Goal: Task Accomplishment & Management: Use online tool/utility

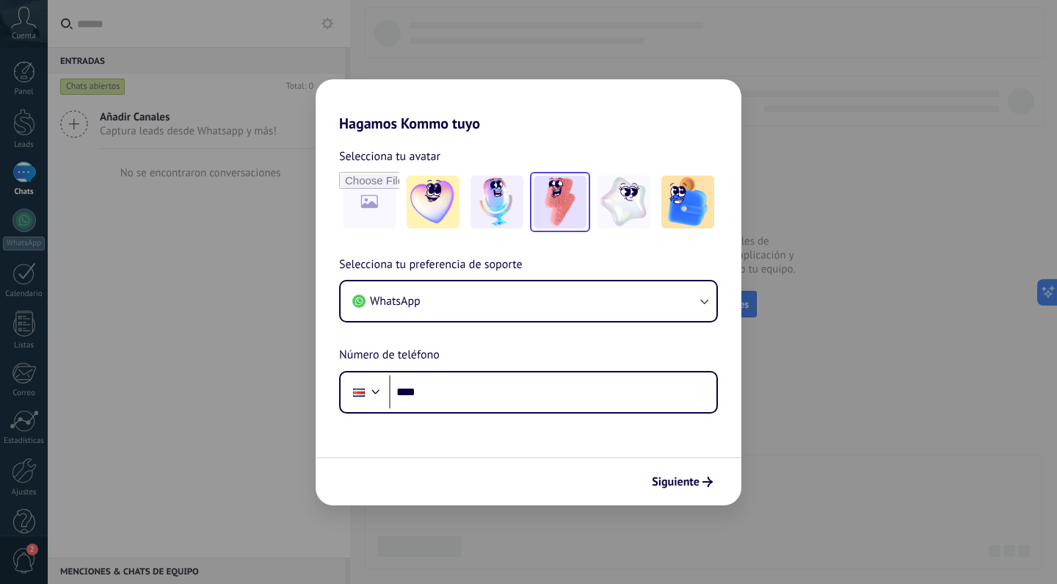
click at [581, 210] on img at bounding box center [560, 201] width 53 height 53
click at [499, 214] on img at bounding box center [497, 201] width 53 height 53
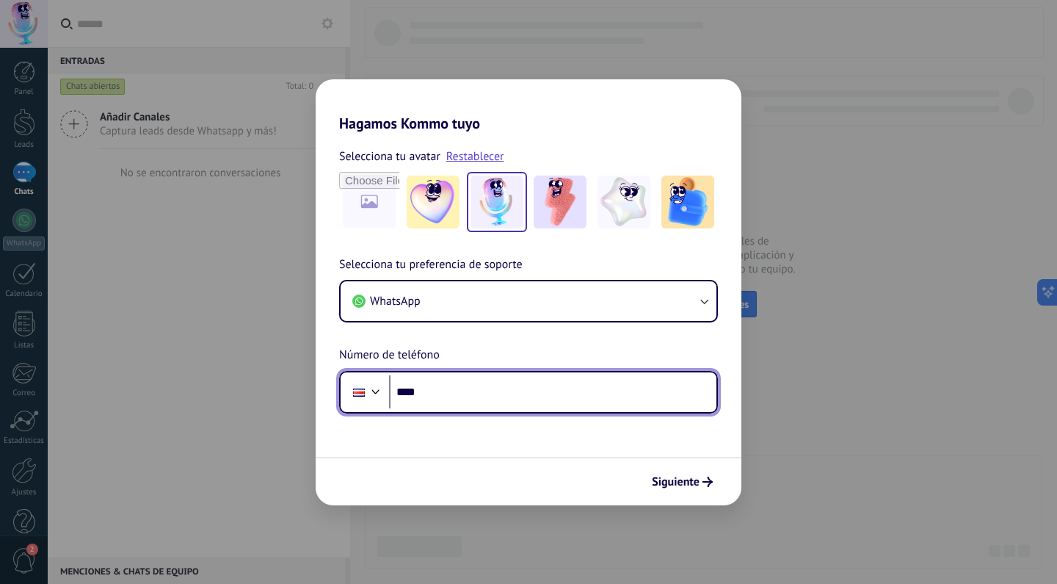
drag, startPoint x: 517, startPoint y: 392, endPoint x: 493, endPoint y: 394, distance: 23.5
click at [516, 392] on input "****" at bounding box center [552, 392] width 327 height 34
click at [372, 390] on div at bounding box center [376, 390] width 18 height 18
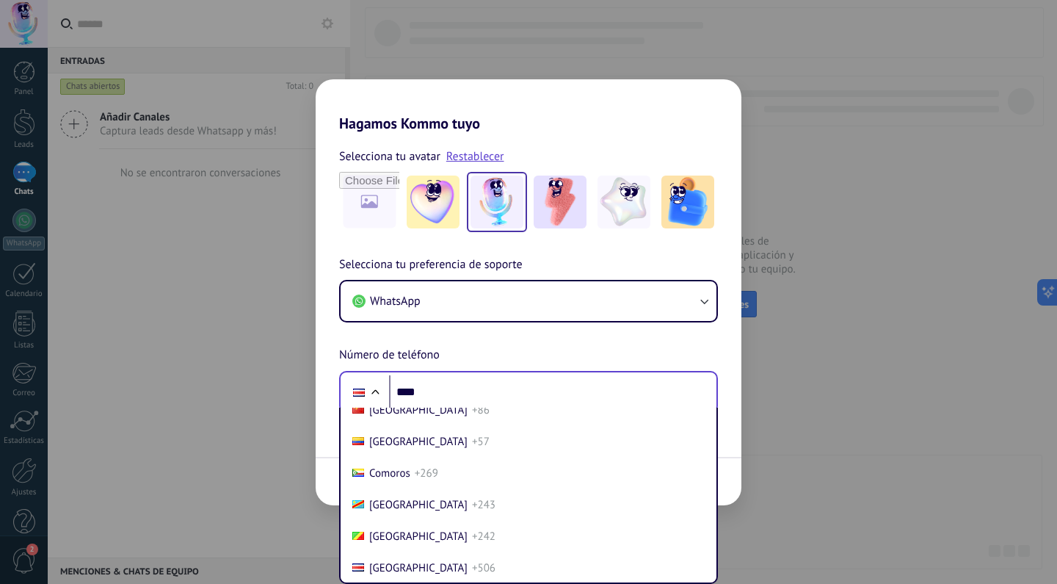
scroll to position [6211, 0]
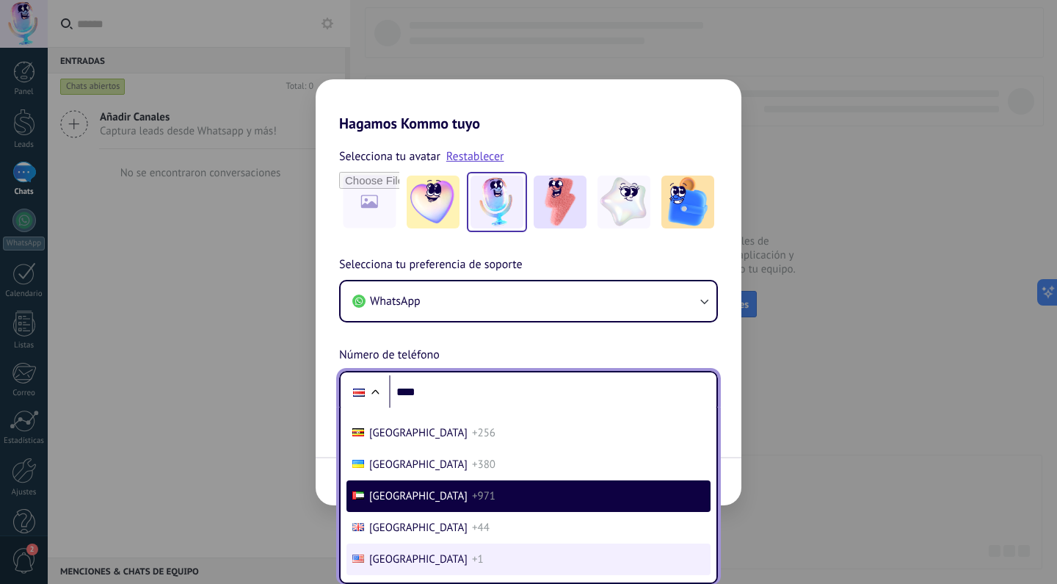
click at [421, 554] on span "[GEOGRAPHIC_DATA]" at bounding box center [418, 559] width 98 height 14
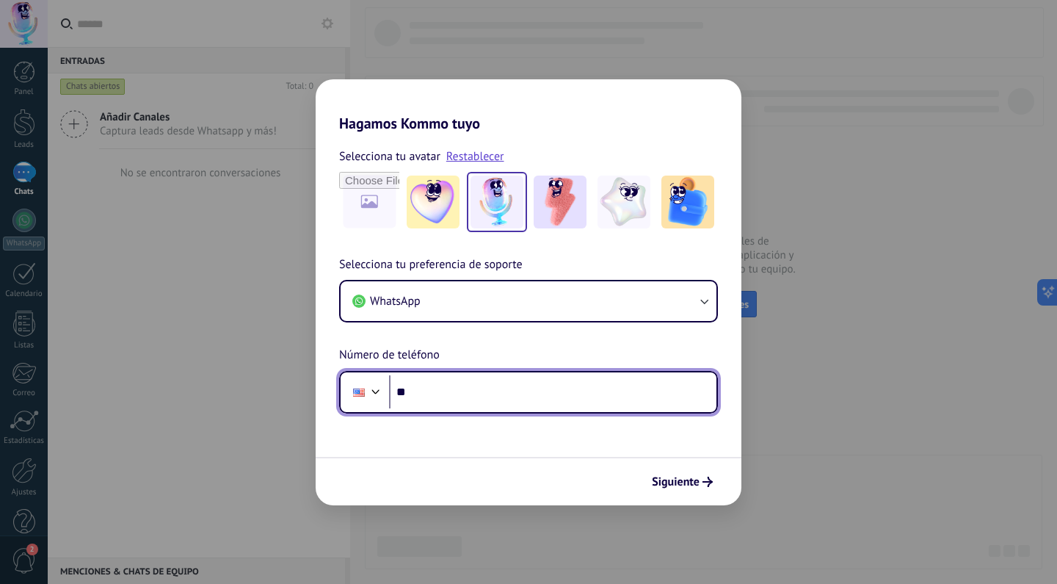
click at [459, 387] on input "****" at bounding box center [552, 392] width 327 height 34
type input "**********"
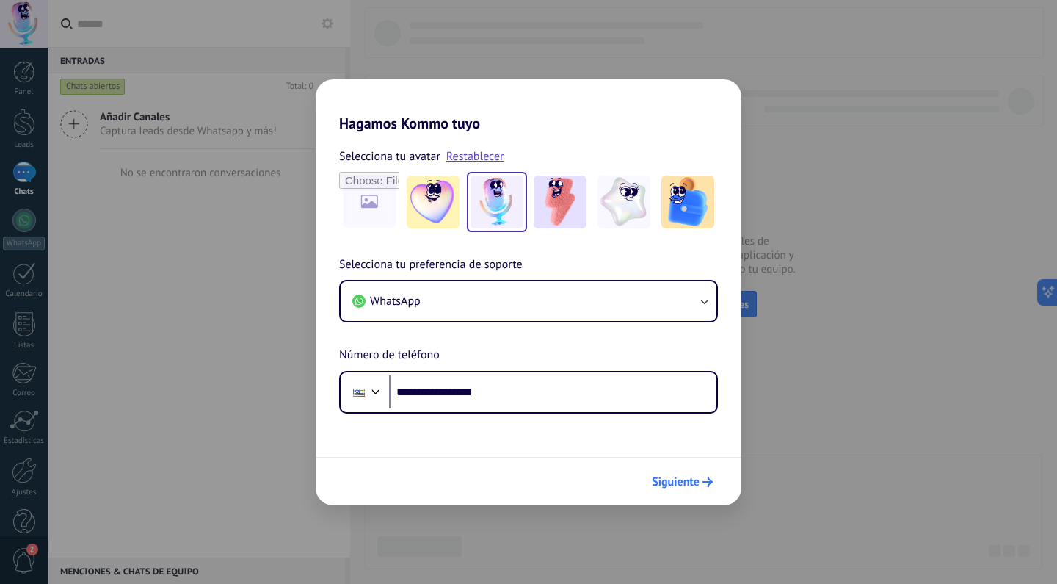
click at [687, 482] on span "Siguiente" at bounding box center [676, 482] width 48 height 10
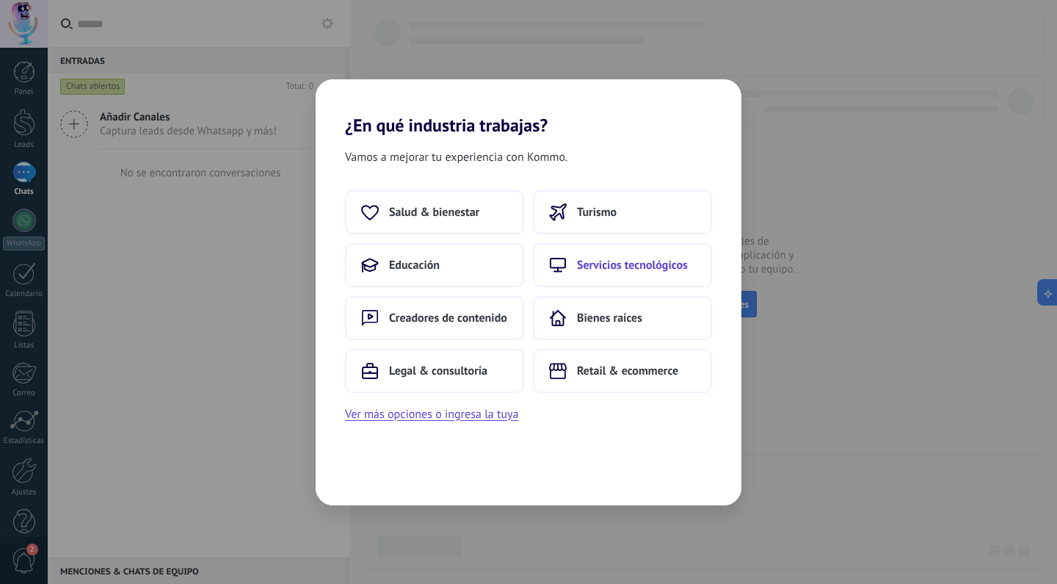
click at [631, 257] on button "Servicios tecnológicos" at bounding box center [622, 265] width 179 height 44
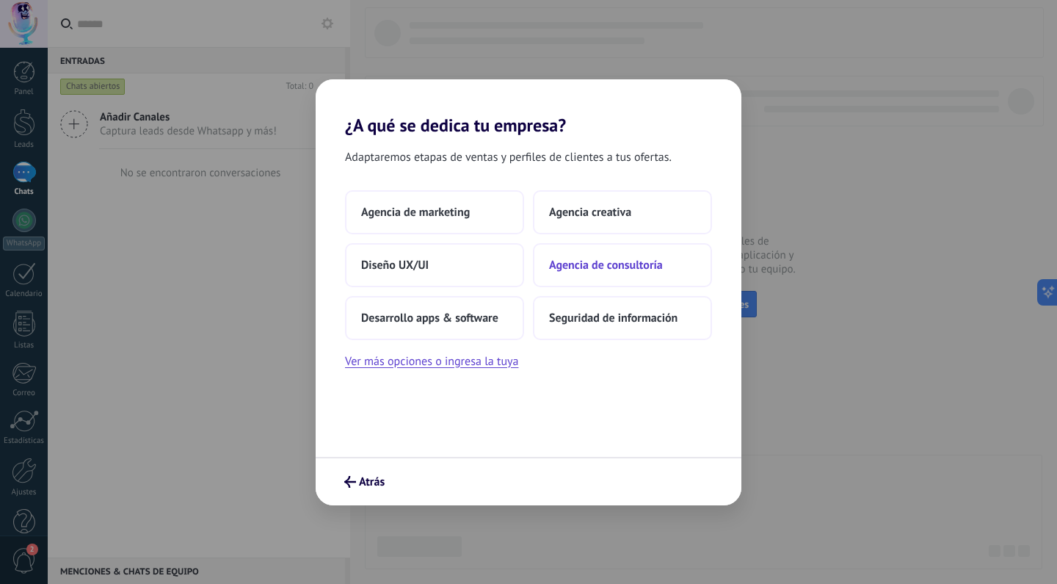
click at [588, 262] on span "Agencia de consultoría" at bounding box center [606, 265] width 114 height 15
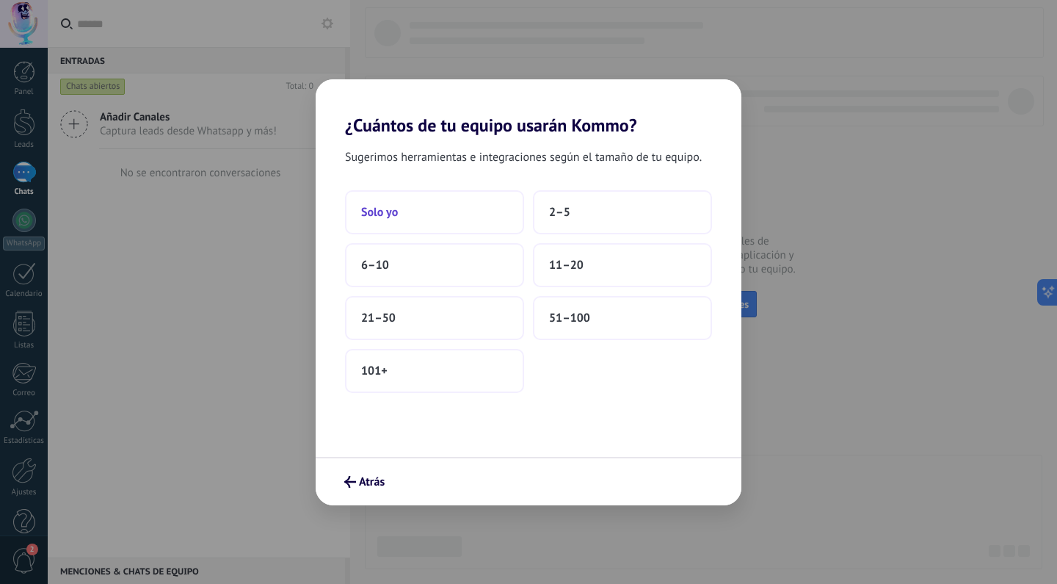
click at [468, 225] on button "Solo yo" at bounding box center [434, 212] width 179 height 44
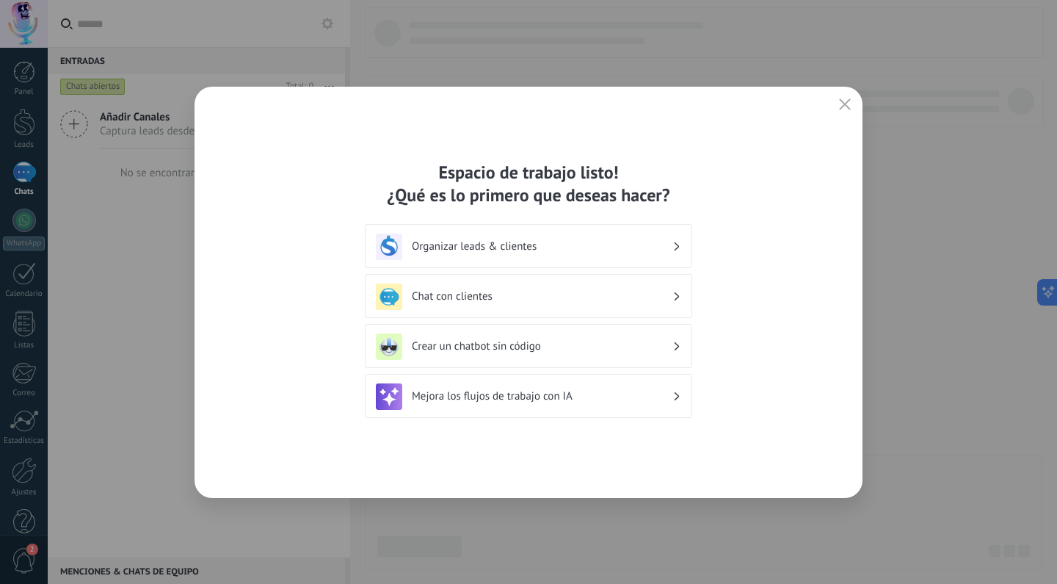
click at [559, 252] on h3 "Organizar leads & clientes" at bounding box center [542, 246] width 261 height 14
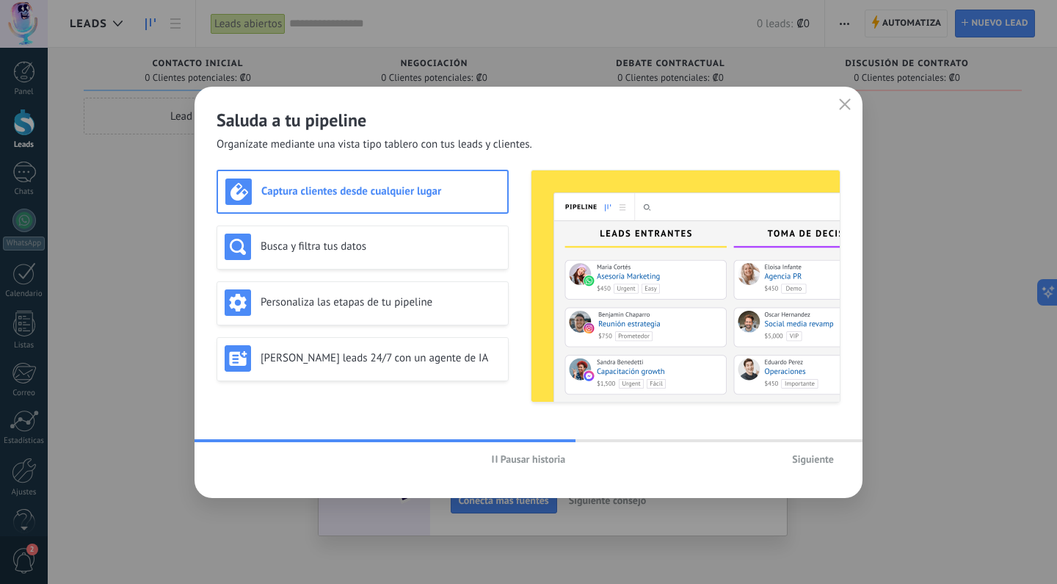
click at [817, 458] on span "Siguiente" at bounding box center [813, 459] width 42 height 10
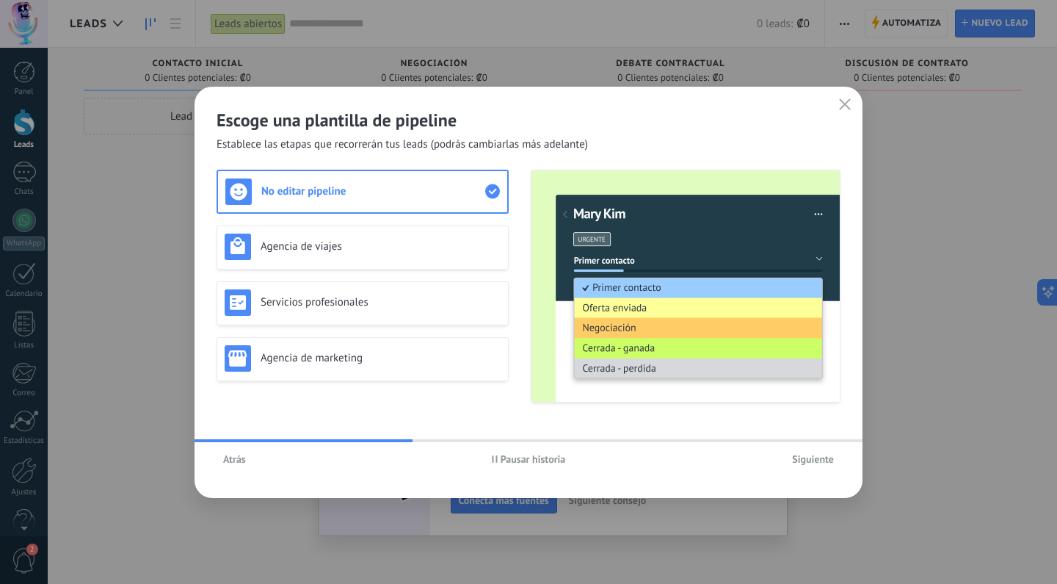
click at [817, 458] on span "Siguiente" at bounding box center [813, 459] width 42 height 10
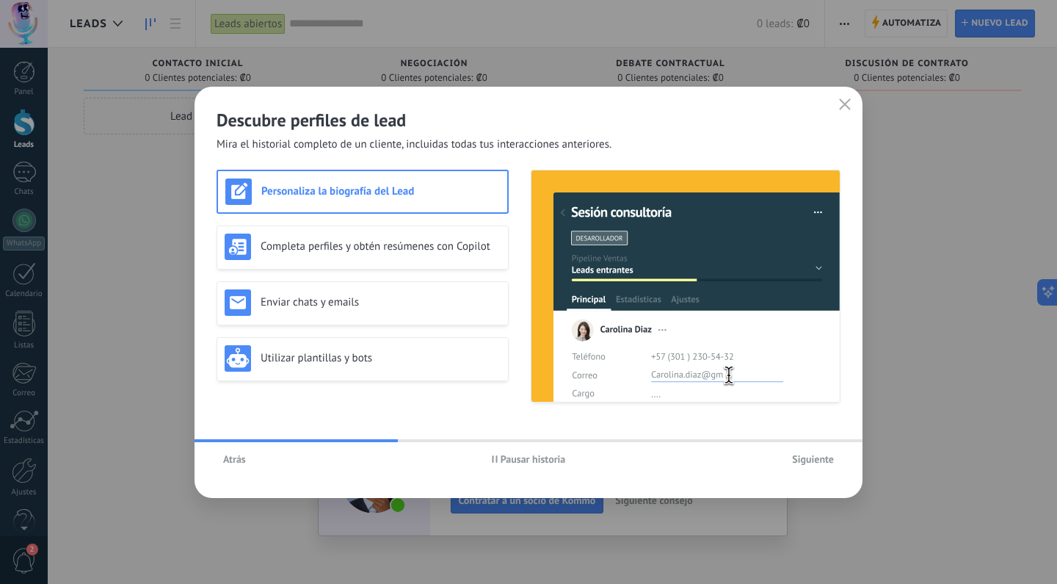
click at [817, 458] on span "Siguiente" at bounding box center [813, 459] width 42 height 10
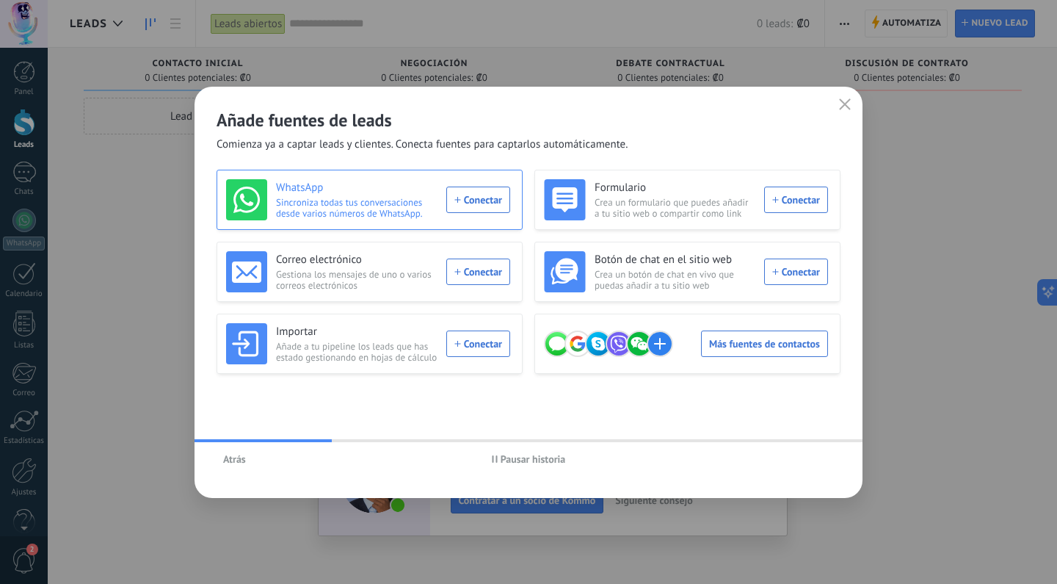
click at [476, 199] on div "WhatsApp Sincroniza todas tus conversaciones desde varios números de WhatsApp. …" at bounding box center [368, 199] width 284 height 41
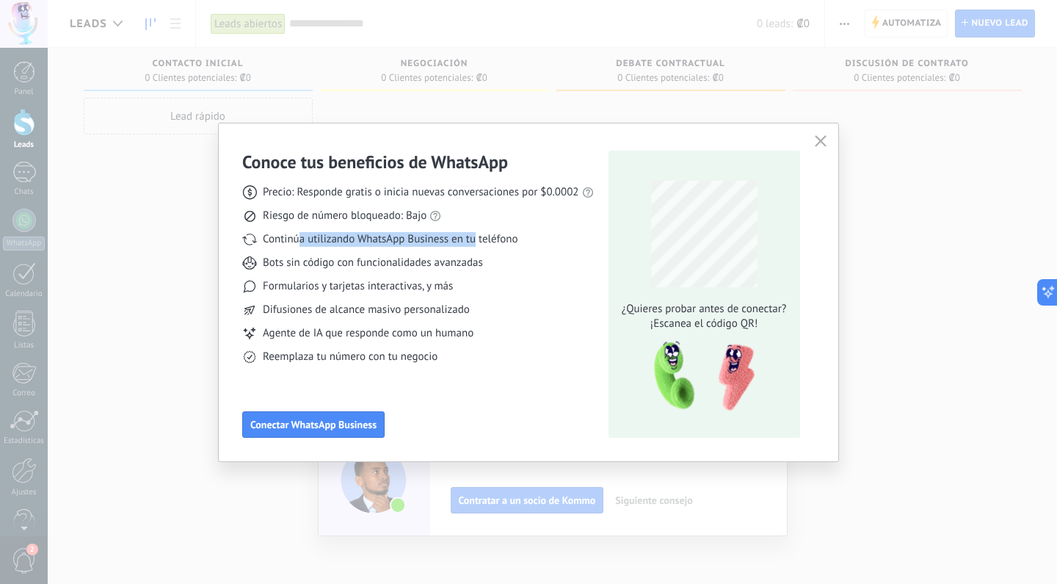
drag, startPoint x: 312, startPoint y: 236, endPoint x: 479, endPoint y: 242, distance: 166.8
click at [478, 241] on span "Continúa utilizando WhatsApp Business en tu teléfono" at bounding box center [390, 239] width 255 height 15
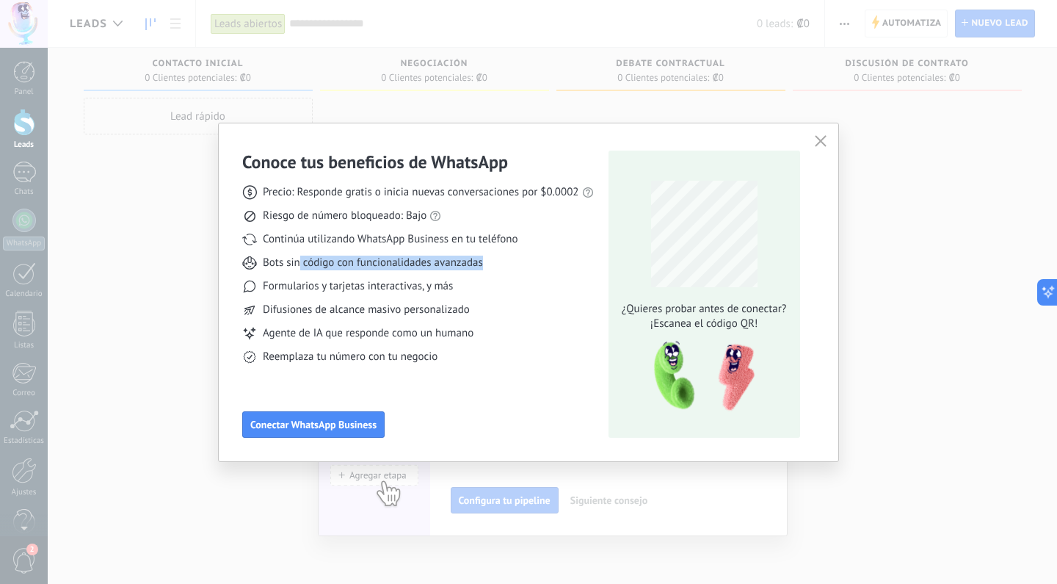
drag, startPoint x: 315, startPoint y: 264, endPoint x: 453, endPoint y: 270, distance: 138.2
click at [453, 270] on div "Precio: Responde gratis o inicia nuevas conversaciones por $0.0002 Riesgo de nú…" at bounding box center [418, 268] width 352 height 191
drag, startPoint x: 310, startPoint y: 286, endPoint x: 412, endPoint y: 297, distance: 102.7
click at [408, 294] on div "Precio: Responde gratis o inicia nuevas conversaciones por $0.0002 Riesgo de nú…" at bounding box center [418, 268] width 352 height 191
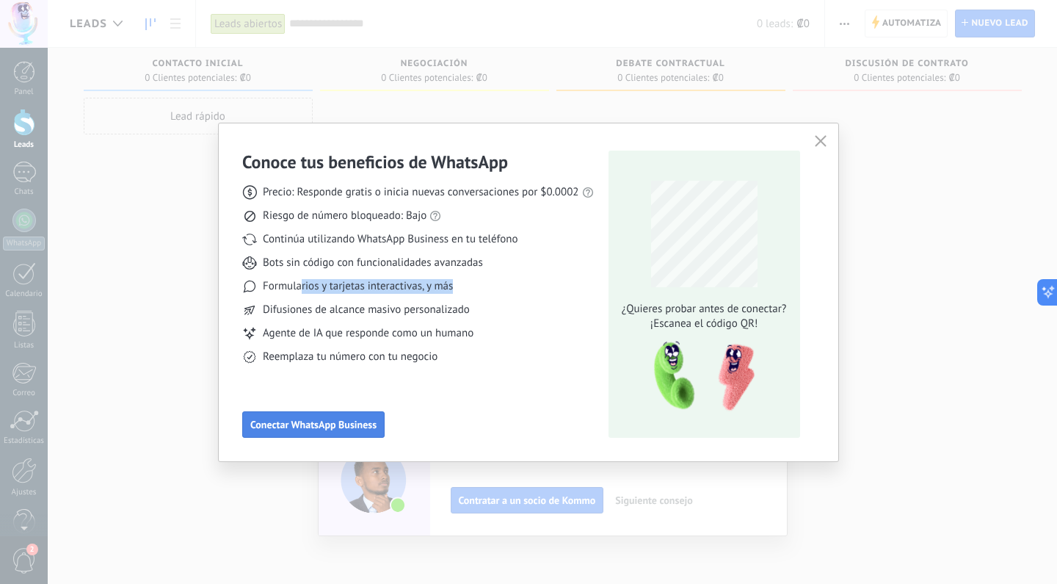
click at [319, 415] on button "Conectar WhatsApp Business" at bounding box center [313, 424] width 142 height 26
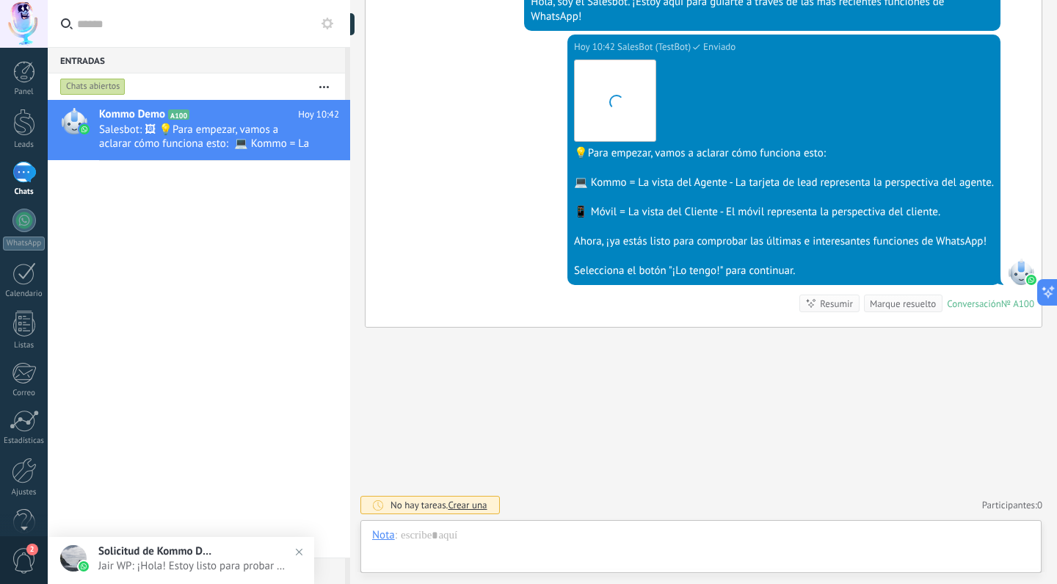
scroll to position [22, 0]
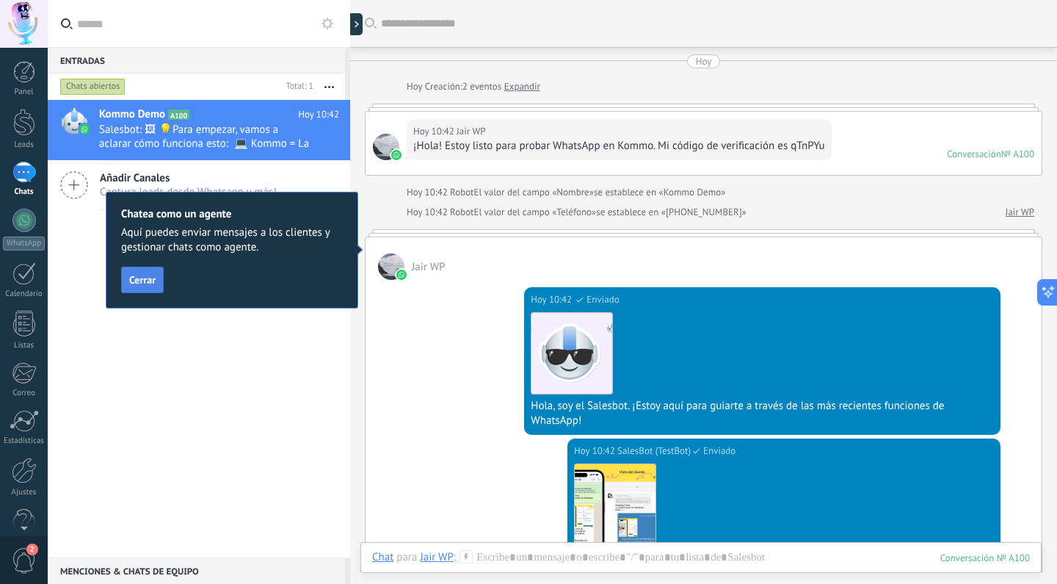
click at [145, 278] on span "Cerrar" at bounding box center [142, 280] width 26 height 10
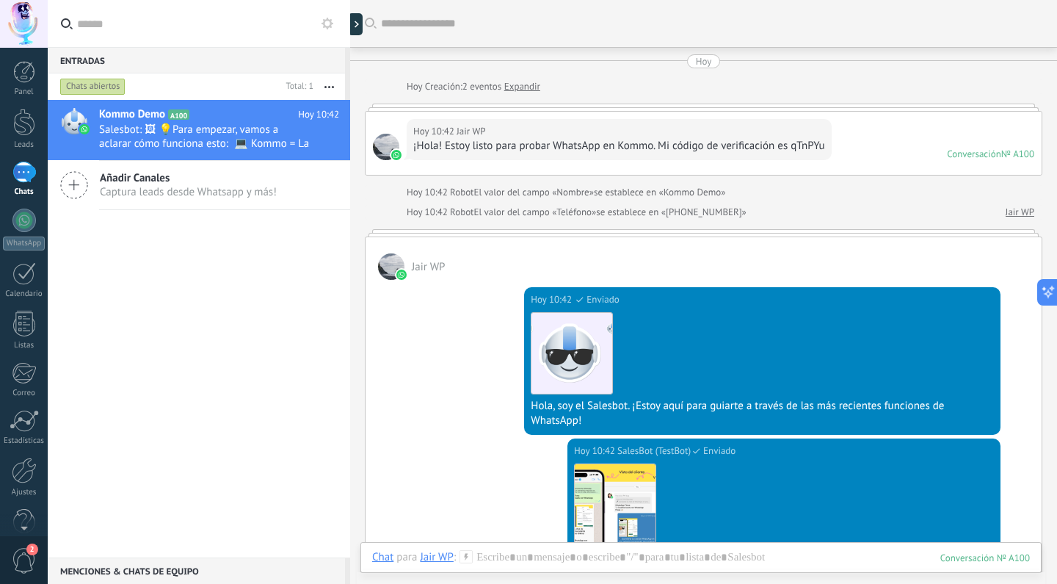
click at [68, 188] on icon at bounding box center [74, 185] width 28 height 28
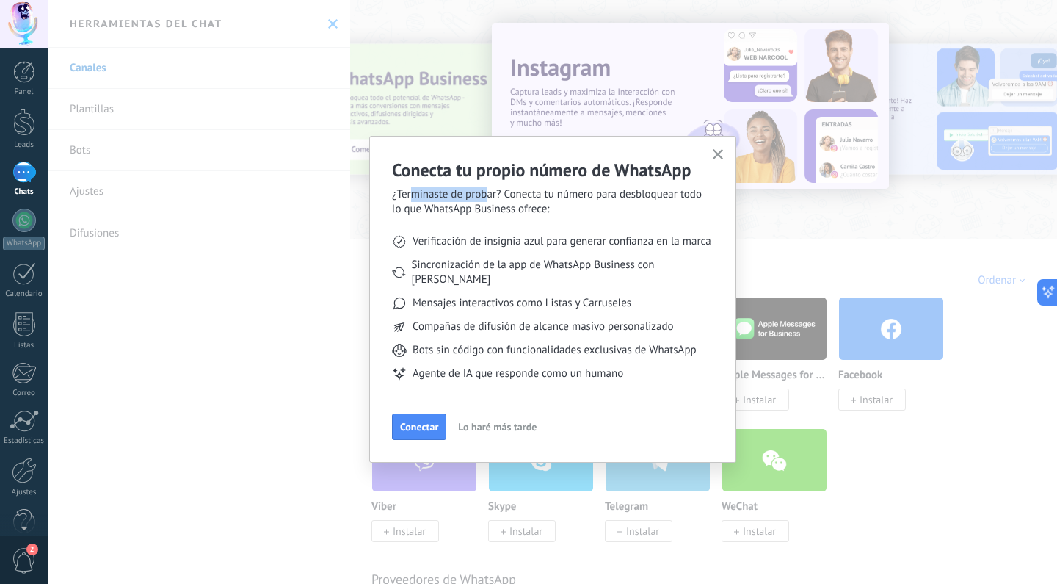
drag, startPoint x: 410, startPoint y: 194, endPoint x: 487, endPoint y: 198, distance: 76.5
click at [487, 198] on span "¿Terminaste de probar? Conecta tu número para desbloquear todo lo que WhatsApp …" at bounding box center [553, 201] width 322 height 29
drag, startPoint x: 541, startPoint y: 195, endPoint x: 665, endPoint y: 206, distance: 123.9
click at [665, 206] on span "¿Terminaste de probar? Conecta tu número para desbloquear todo lo que WhatsApp …" at bounding box center [553, 201] width 322 height 29
drag, startPoint x: 429, startPoint y: 240, endPoint x: 658, endPoint y: 257, distance: 229.7
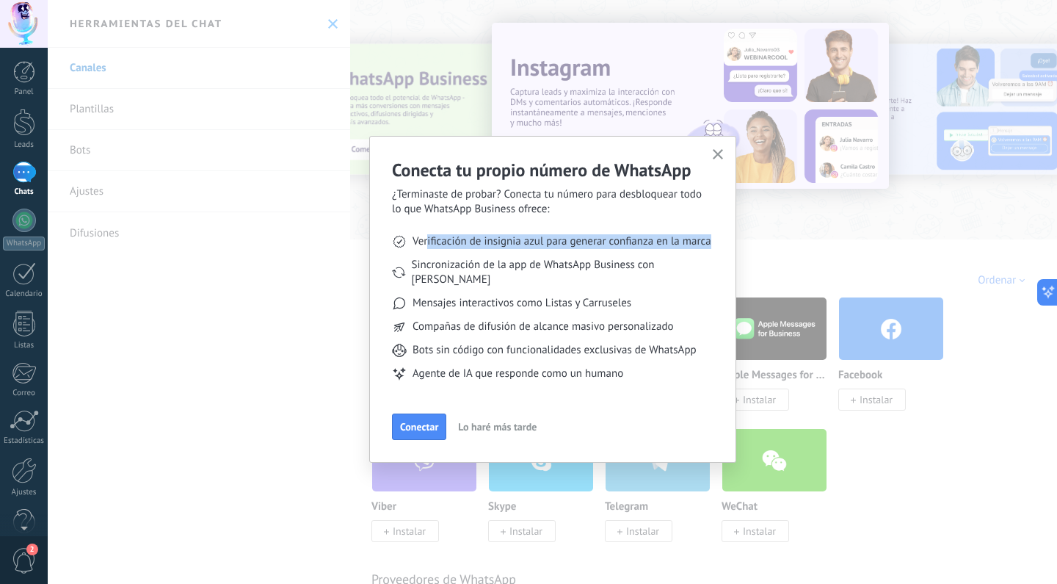
click at [712, 245] on li "Verificación de insignia azul para generar confianza en la marca" at bounding box center [553, 241] width 322 height 15
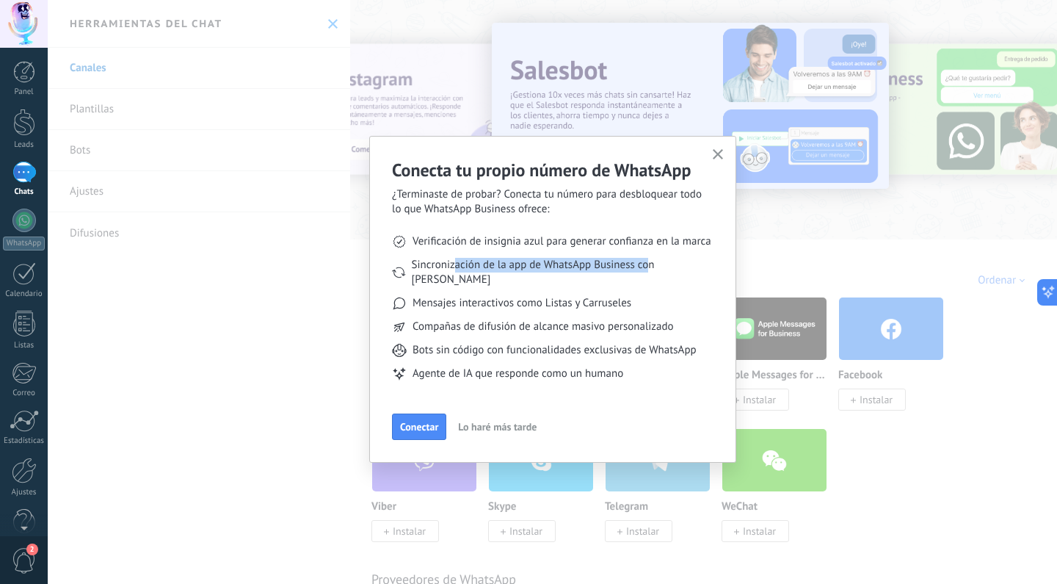
drag, startPoint x: 457, startPoint y: 268, endPoint x: 649, endPoint y: 266, distance: 192.4
click at [649, 266] on span "Sincronización de la app de WhatsApp Business con [PERSON_NAME]" at bounding box center [563, 272] width 302 height 29
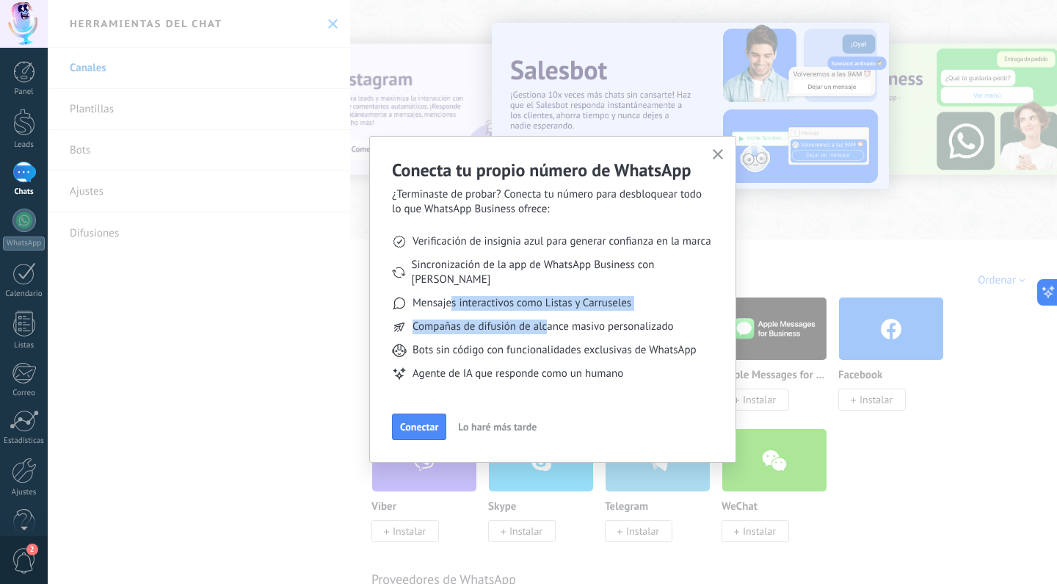
drag, startPoint x: 485, startPoint y: 286, endPoint x: 547, endPoint y: 307, distance: 65.7
click at [547, 306] on ul "Verificación de insignia azul para generar confianza en la marca Sincronización…" at bounding box center [553, 308] width 322 height 182
click at [409, 421] on span "Conectar" at bounding box center [419, 426] width 38 height 10
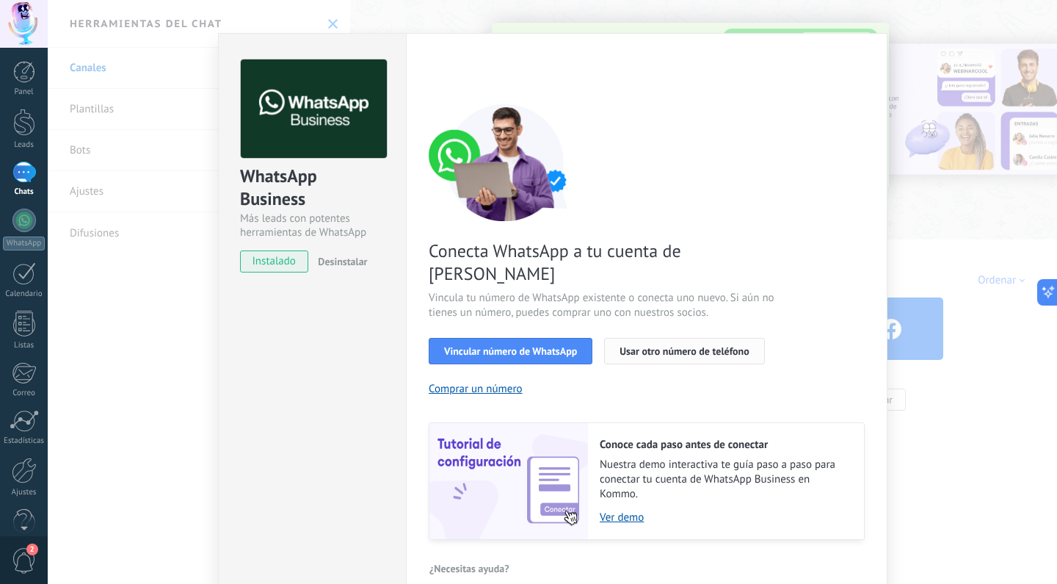
scroll to position [39, 0]
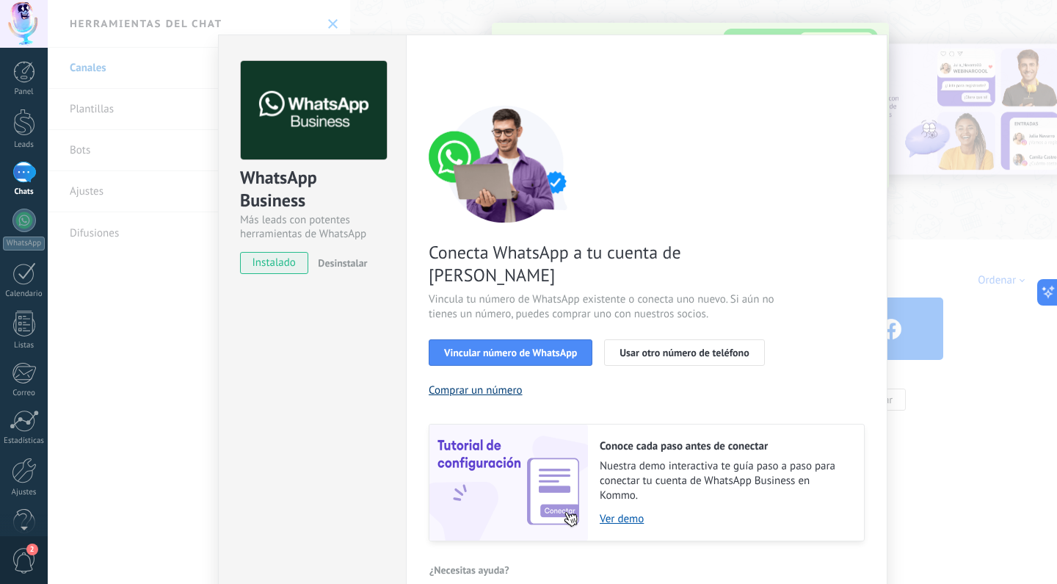
click at [463, 383] on button "Comprar un número" at bounding box center [476, 390] width 94 height 14
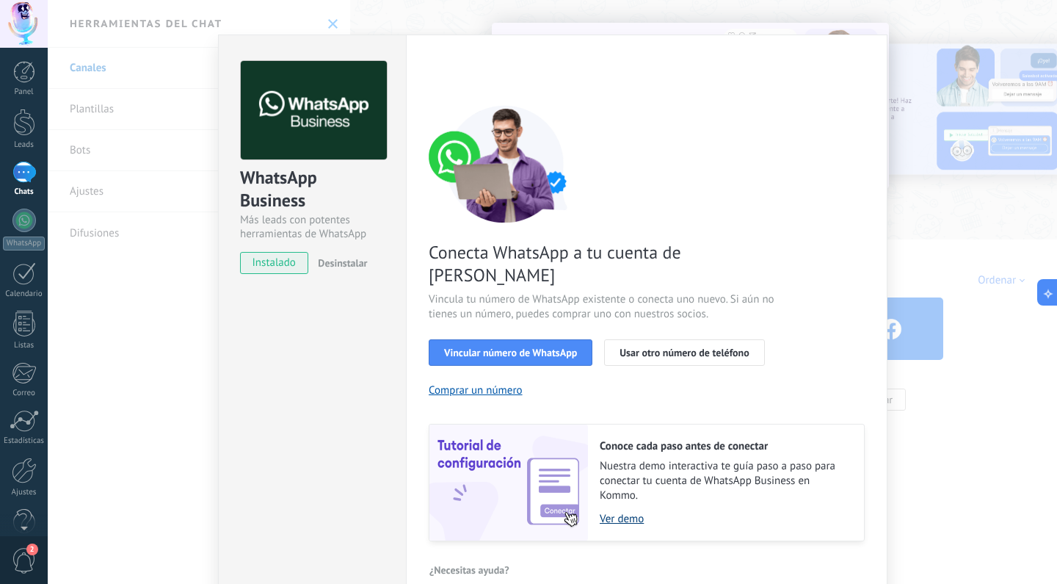
click at [623, 512] on link "Ver demo" at bounding box center [725, 519] width 250 height 14
